Goal: Information Seeking & Learning: Learn about a topic

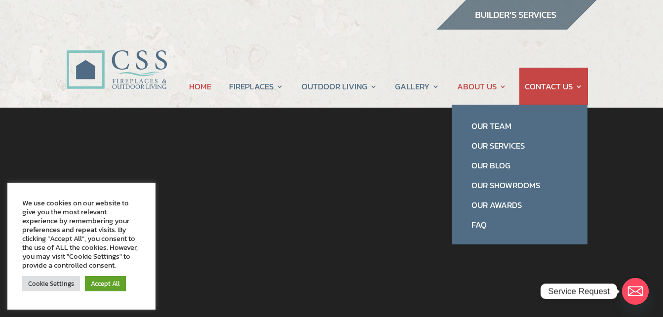
click at [472, 92] on link "ABOUT US" at bounding box center [481, 87] width 49 height 38
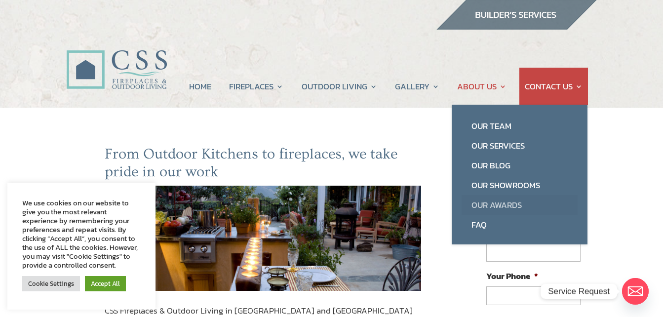
click at [492, 203] on link "Our Awards" at bounding box center [520, 205] width 116 height 20
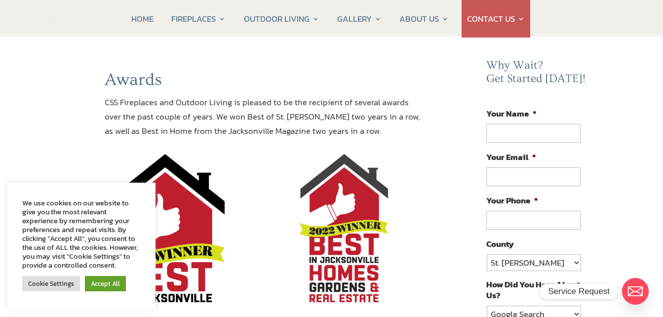
scroll to position [74, 0]
click at [105, 278] on link "Accept All" at bounding box center [105, 283] width 41 height 15
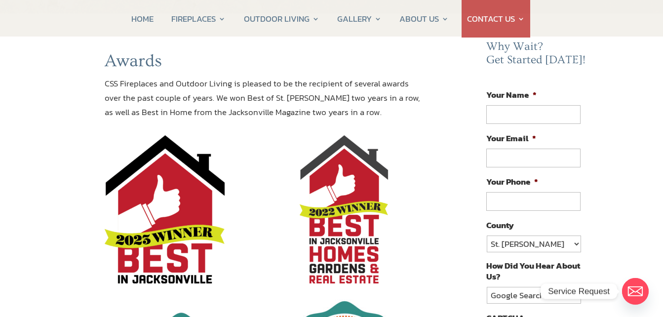
scroll to position [92, 0]
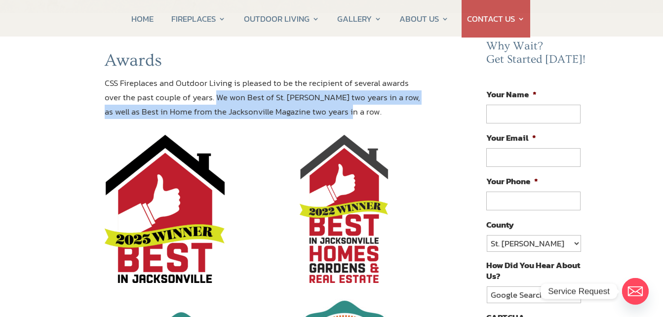
drag, startPoint x: 215, startPoint y: 93, endPoint x: 340, endPoint y: 119, distance: 128.0
click at [340, 119] on p "CSS Fireplaces and Outdoor Living is pleased to be the recipient of several awa…" at bounding box center [263, 97] width 317 height 43
copy p "We won Best of St. Johns two years in a row, as well as Best in Home from the J…"
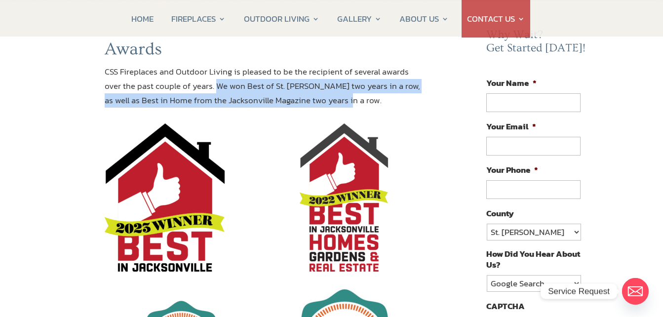
scroll to position [103, 0]
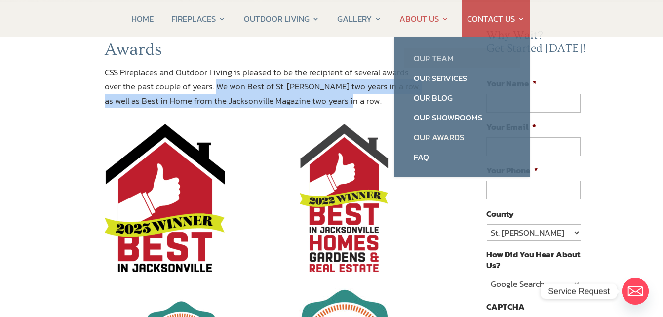
click at [435, 58] on link "Our Team" at bounding box center [462, 58] width 116 height 20
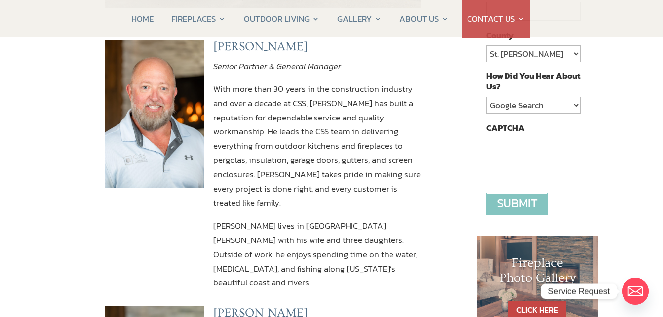
scroll to position [284, 0]
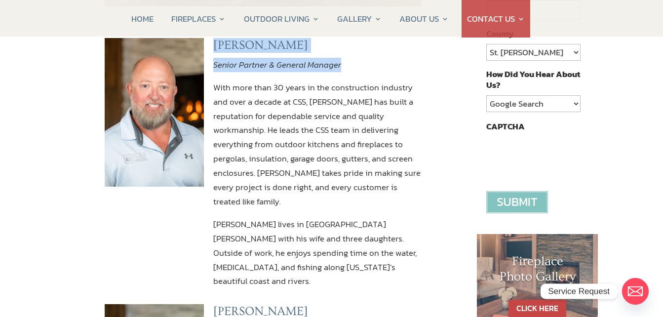
drag, startPoint x: 214, startPoint y: 66, endPoint x: 366, endPoint y: 83, distance: 153.2
click at [366, 83] on div "[PERSON_NAME] Senior Partner & General Manager With more than 30 years in the c…" at bounding box center [317, 163] width 208 height 251
copy div "[PERSON_NAME] Senior Partner & General Manager"
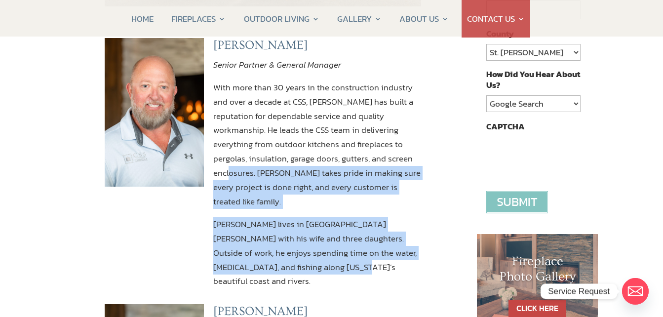
drag, startPoint x: 379, startPoint y: 178, endPoint x: 423, endPoint y: 270, distance: 102.5
copy div "Harley takes pride in making sure every project is done right, and every custom…"
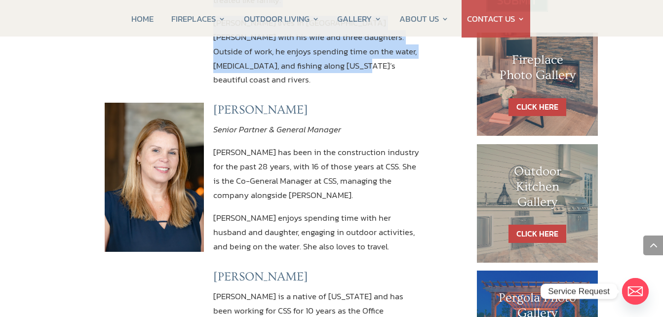
scroll to position [486, 0]
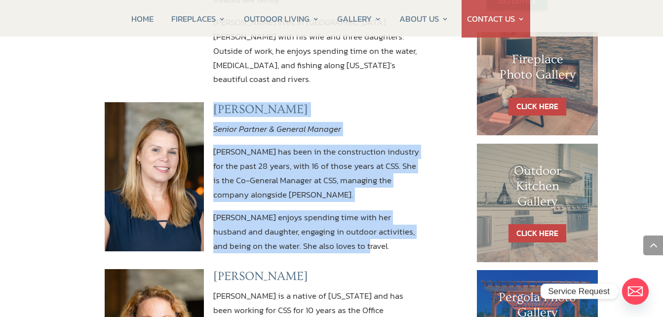
drag, startPoint x: 212, startPoint y: 110, endPoint x: 403, endPoint y: 243, distance: 231.7
click at [403, 243] on div "Heather Shires Senior Partner & General Manager Heather Shires has been in the …" at bounding box center [263, 177] width 317 height 166
copy div "Heather Shires Senior Partner & General Manager Heather Shires has been in the …"
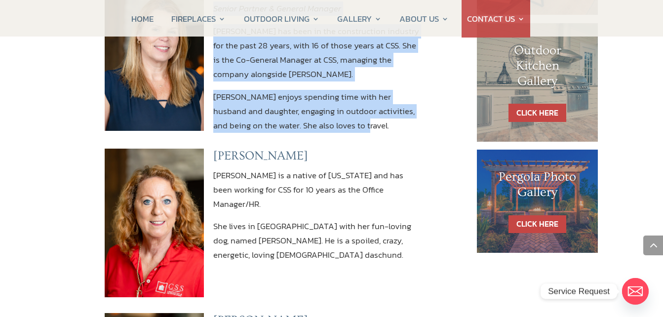
scroll to position [610, 0]
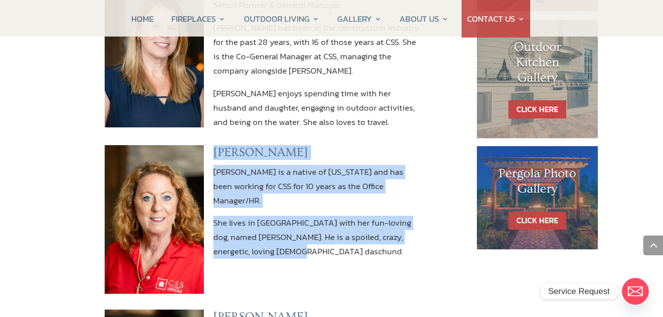
drag, startPoint x: 216, startPoint y: 160, endPoint x: 352, endPoint y: 249, distance: 161.9
click at [352, 249] on div "Christeena Wilson Christeena is a native of Florida and has been working for CS…" at bounding box center [317, 202] width 208 height 114
copy div "Christeena Wilson Christeena is a native of Florida and has been working for CS…"
